Goal: Browse casually

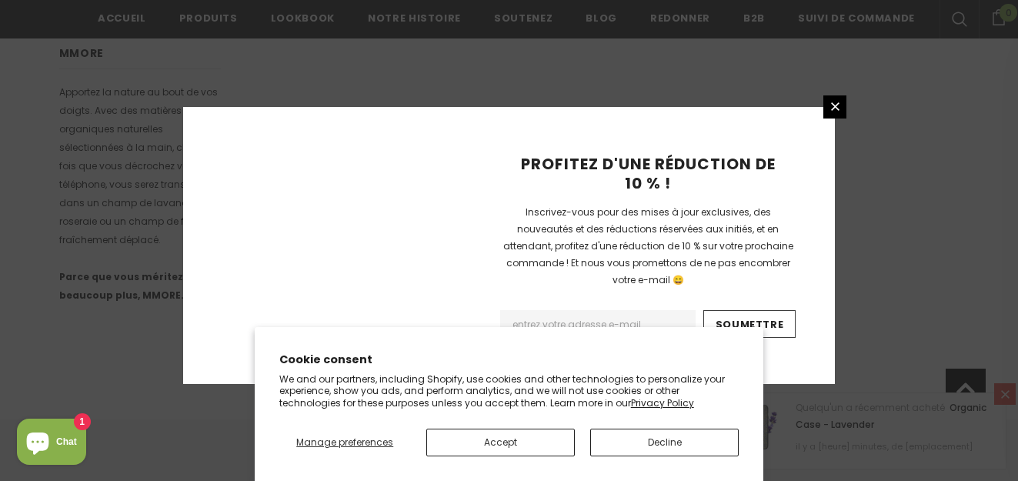
scroll to position [1133, 0]
